Goal: Task Accomplishment & Management: Use online tool/utility

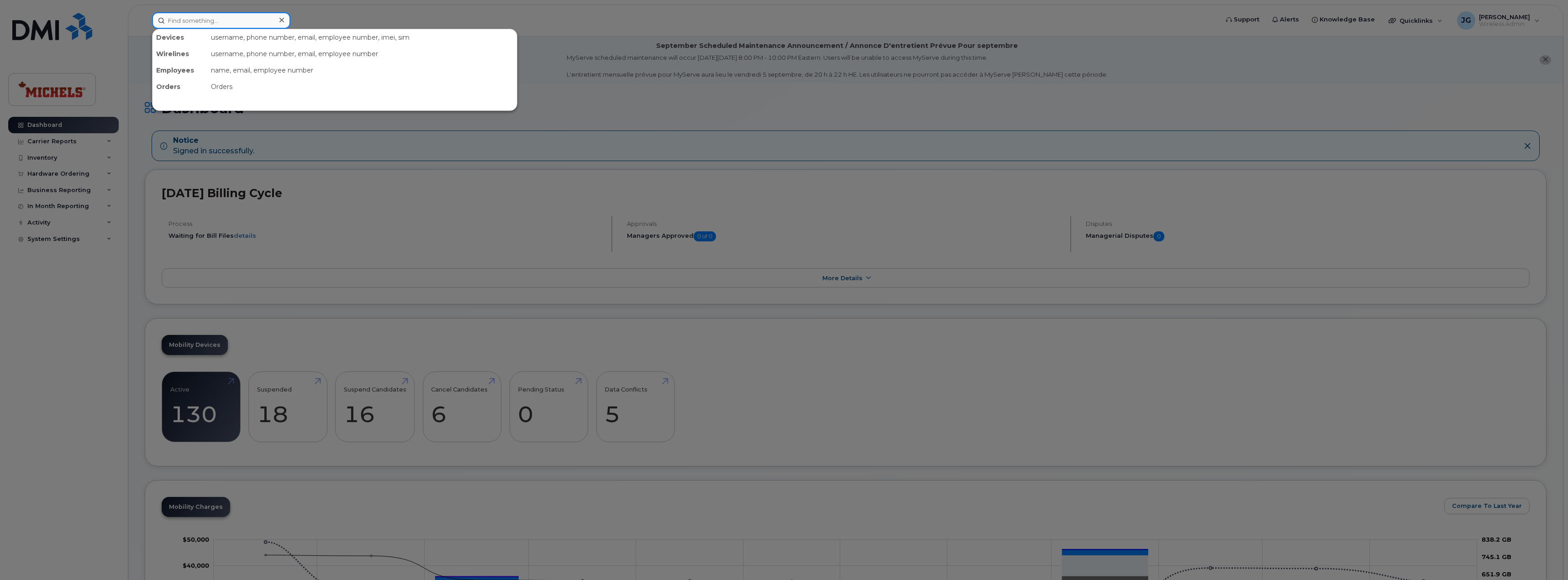
click at [203, 21] on input at bounding box center [221, 20] width 139 height 17
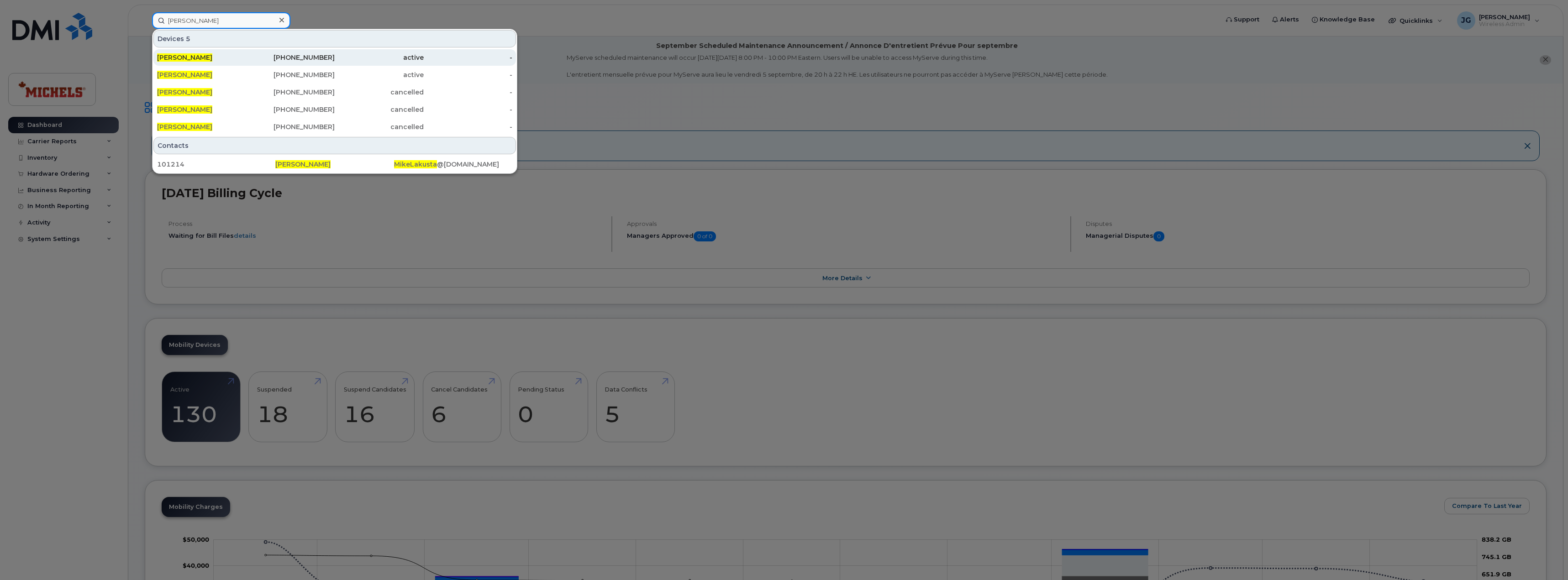
type input "mike lakusta"
click at [221, 60] on div "[PERSON_NAME]" at bounding box center [201, 58] width 89 height 9
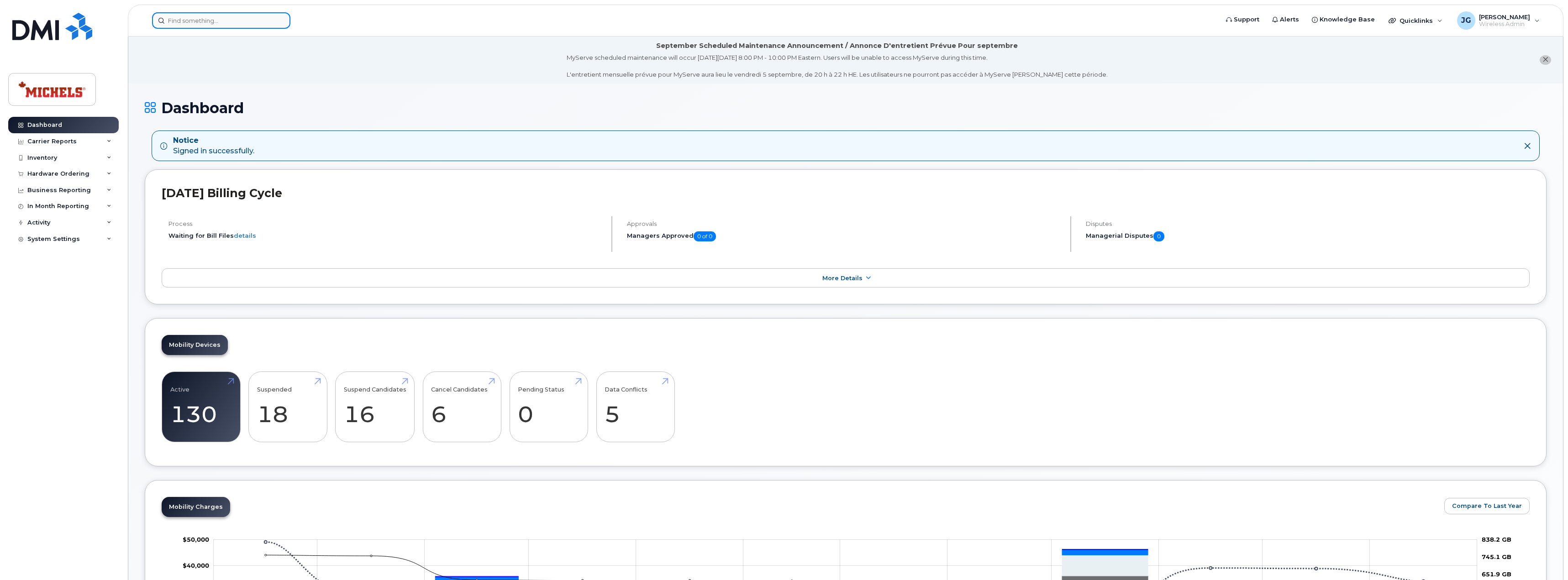
click at [240, 21] on input at bounding box center [221, 20] width 139 height 17
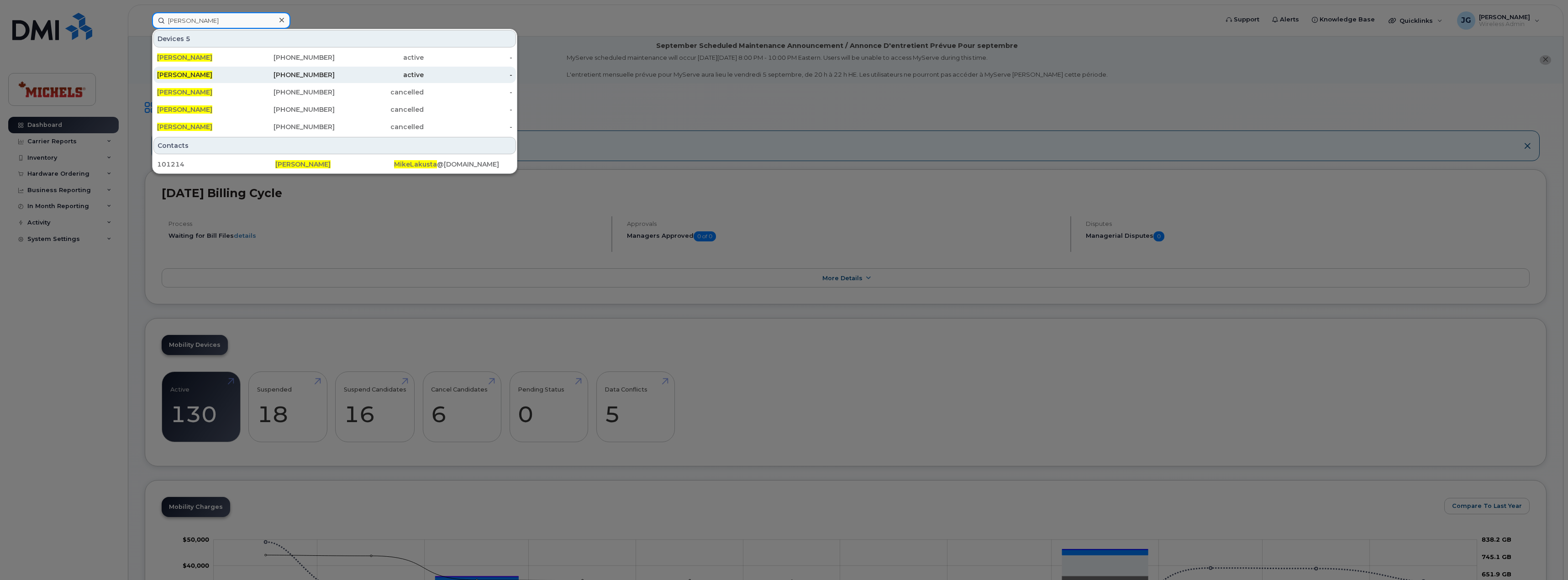
type input "mike lakusta"
click at [226, 71] on div "[PERSON_NAME]" at bounding box center [201, 75] width 89 height 17
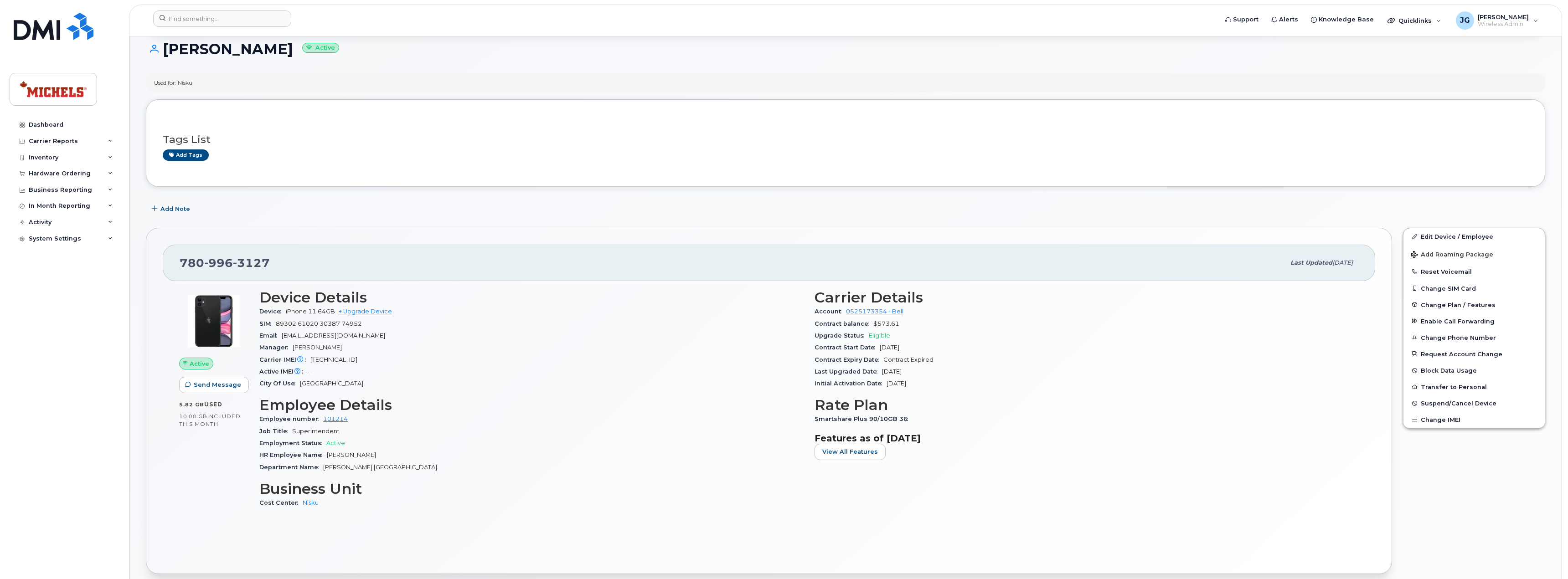
scroll to position [137, 0]
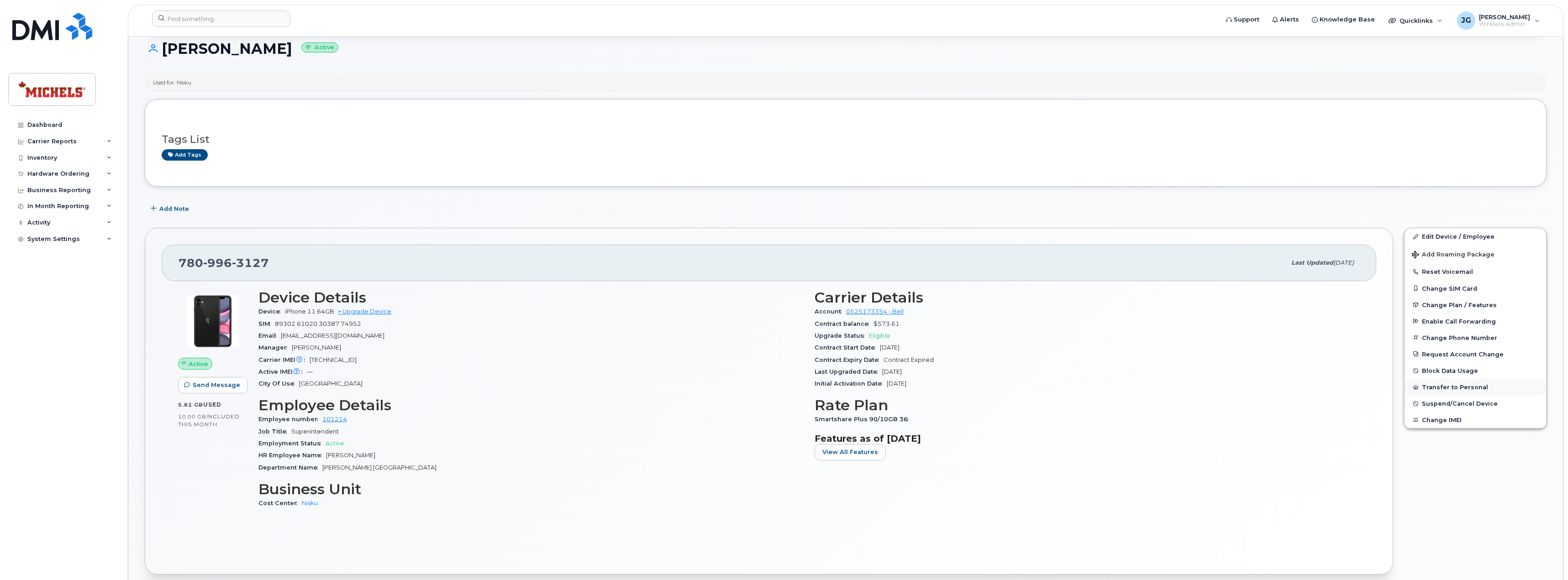
click at [1461, 386] on button "Transfer to Personal" at bounding box center [1475, 387] width 141 height 17
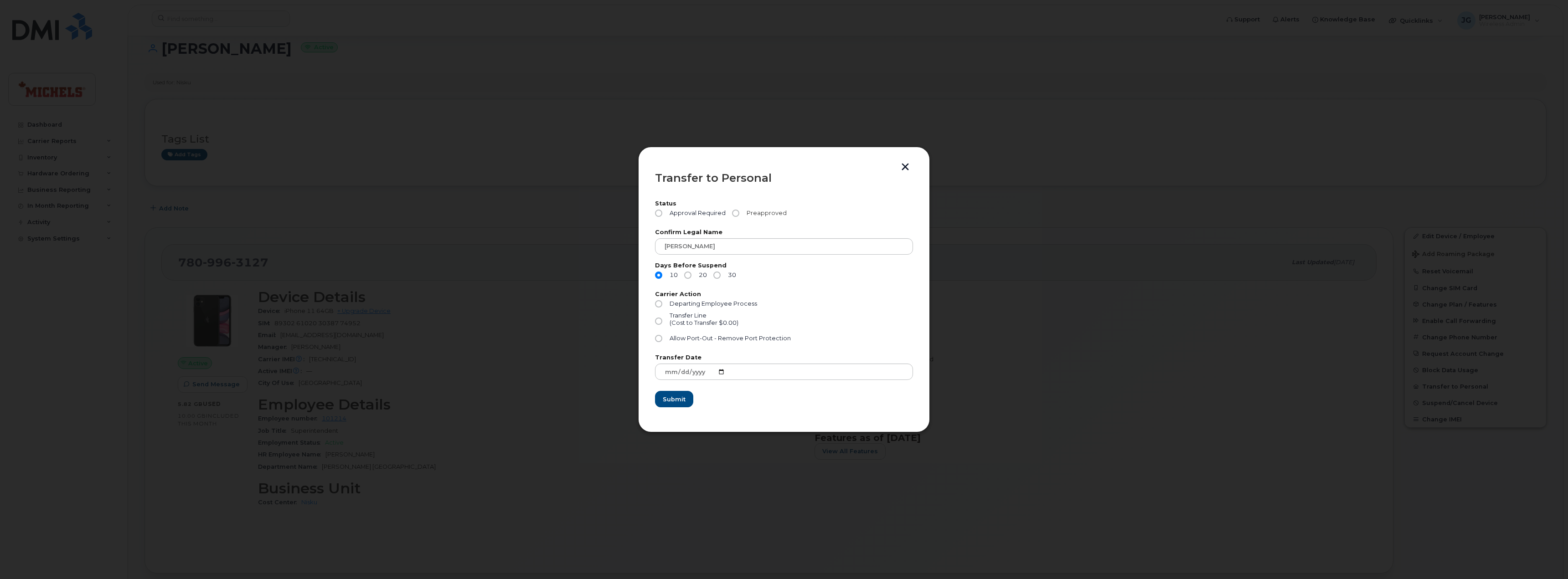
click at [734, 214] on input "Preapproved" at bounding box center [736, 213] width 7 height 7
radio input "true"
click at [718, 275] on input "30" at bounding box center [717, 275] width 7 height 7
radio input "true"
click at [655, 300] on label "Departing Employee Process" at bounding box center [706, 304] width 102 height 7
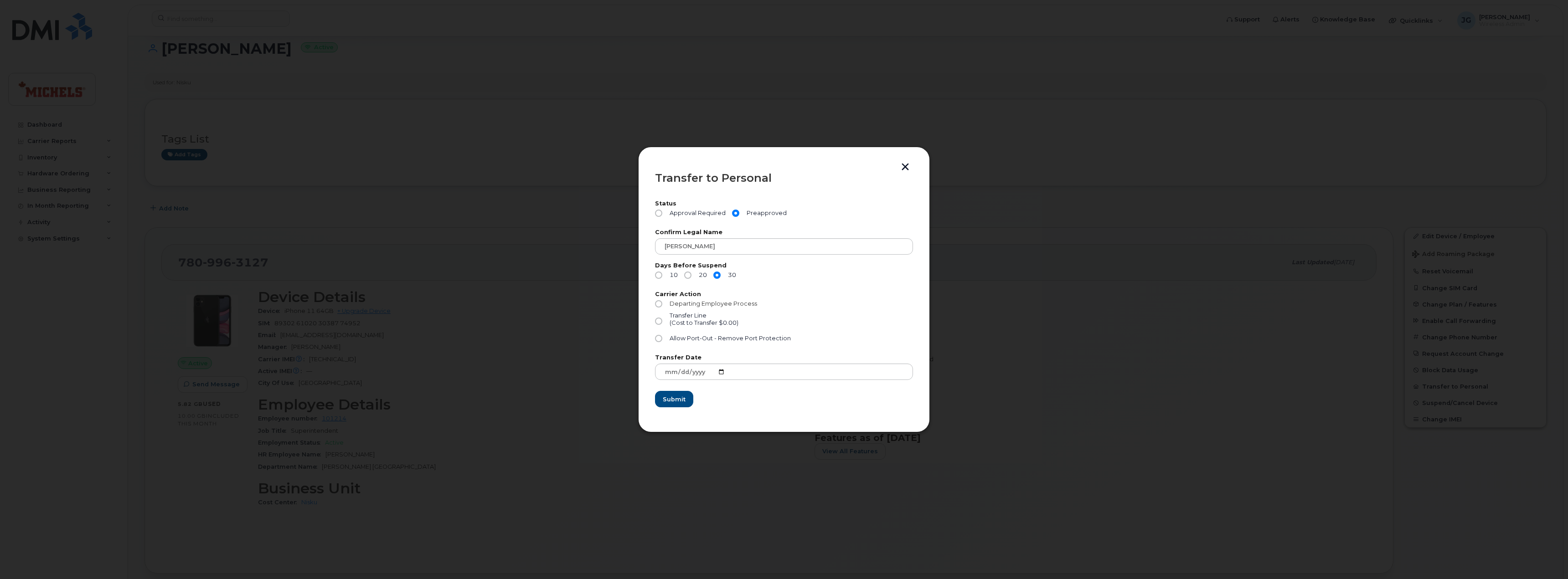
click at [655, 300] on input "Departing Employee Process" at bounding box center [659, 304] width 7 height 7
radio input "true"
